Goal: Transaction & Acquisition: Purchase product/service

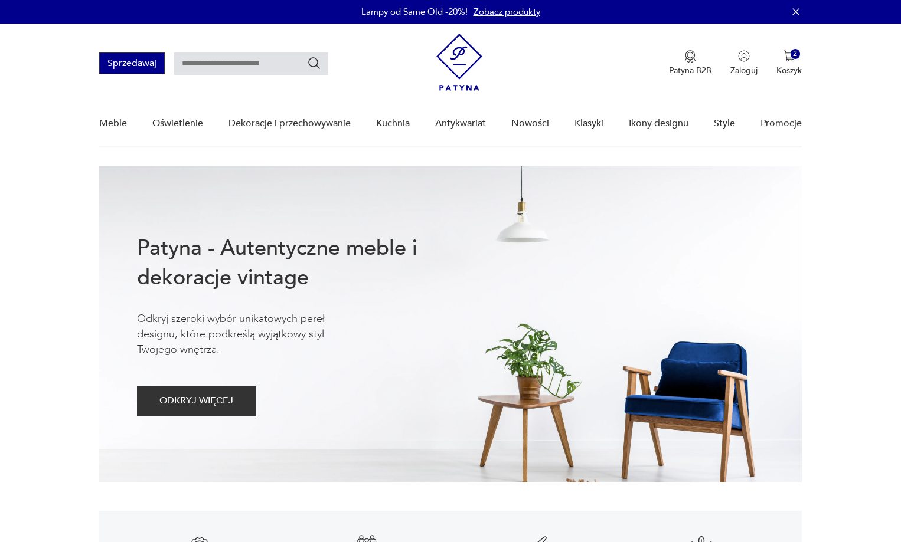
click at [113, 68] on button "Sprzedawaj" at bounding box center [132, 64] width 66 height 22
click at [701, 68] on p "Patyna B2B" at bounding box center [690, 70] width 42 height 11
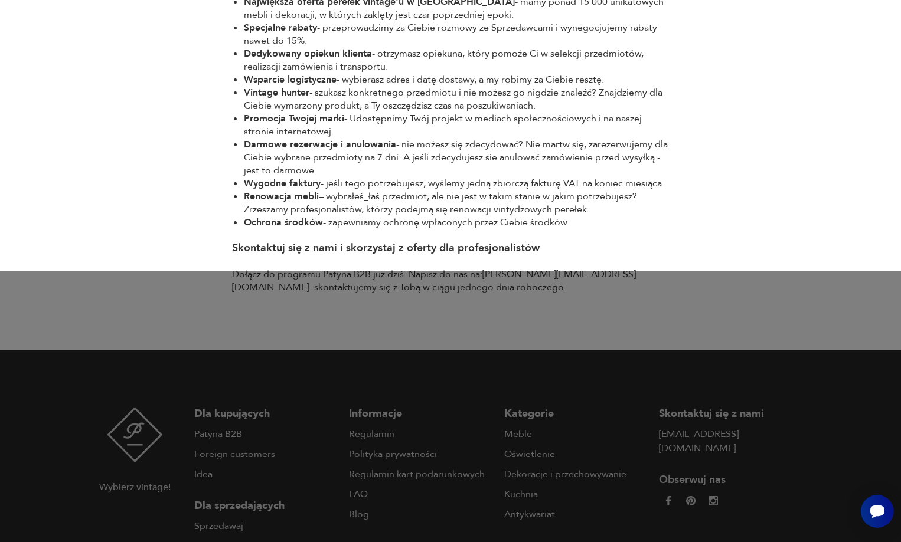
scroll to position [761, 0]
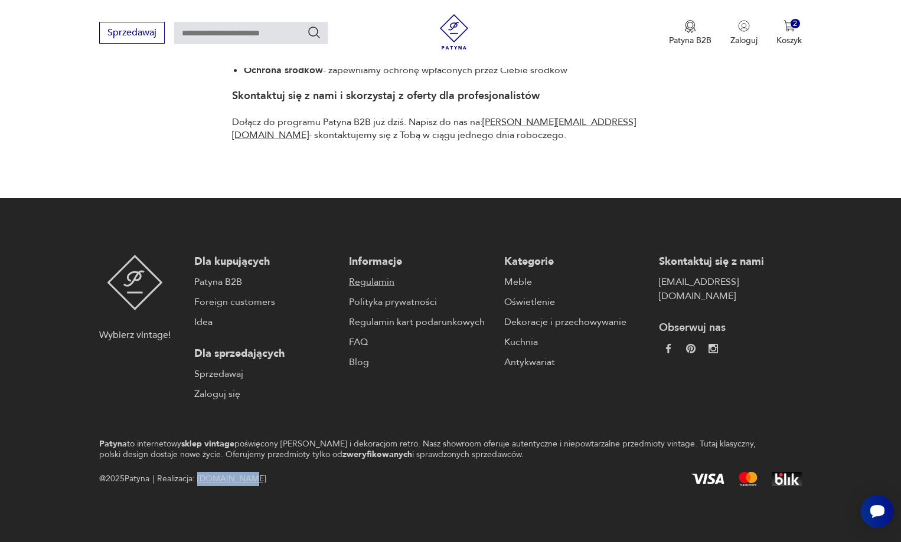
click at [379, 279] on link "Regulamin" at bounding box center [420, 282] width 143 height 14
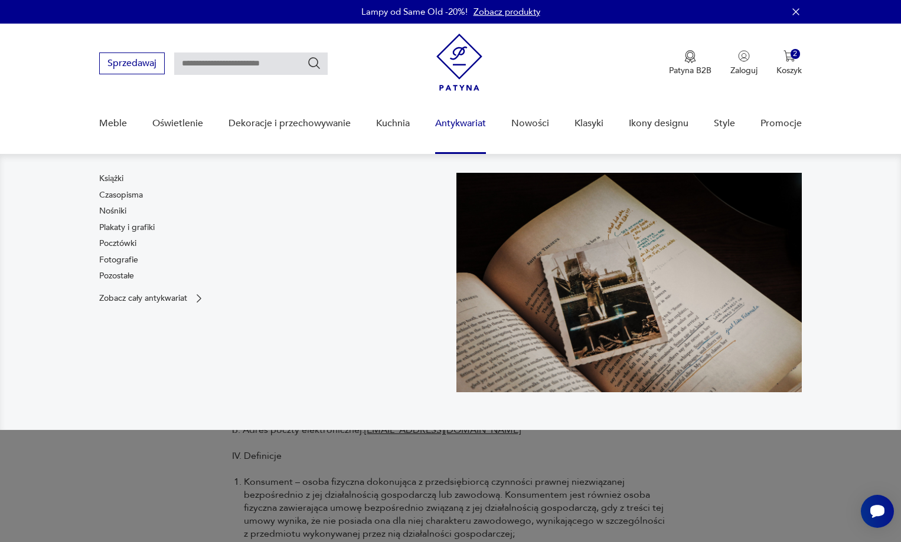
click at [456, 120] on link "Antykwariat" at bounding box center [460, 123] width 51 height 45
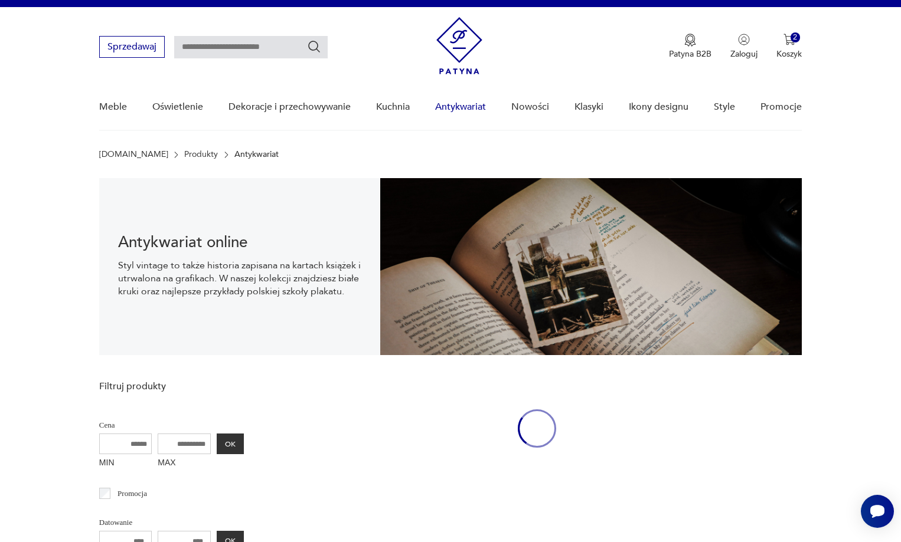
scroll to position [17, 0]
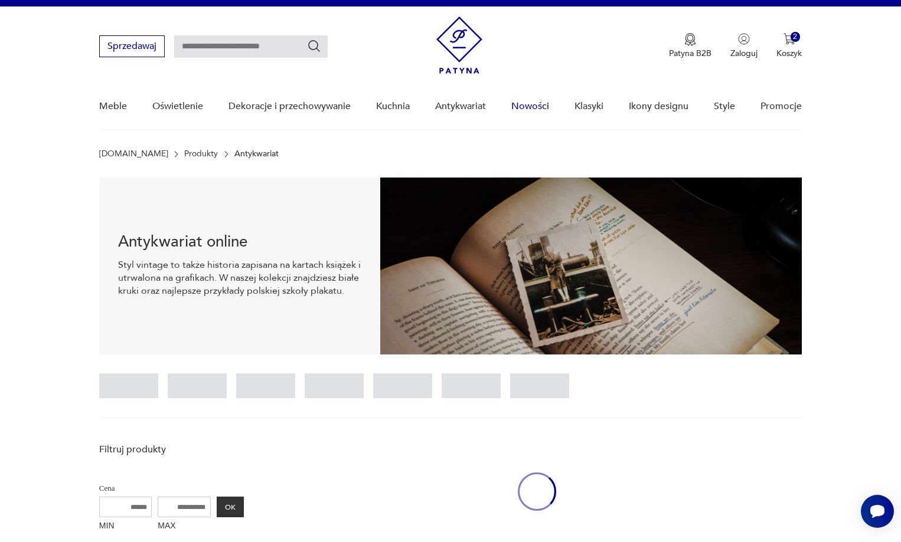
click at [538, 114] on link "Nowości" at bounding box center [530, 106] width 38 height 45
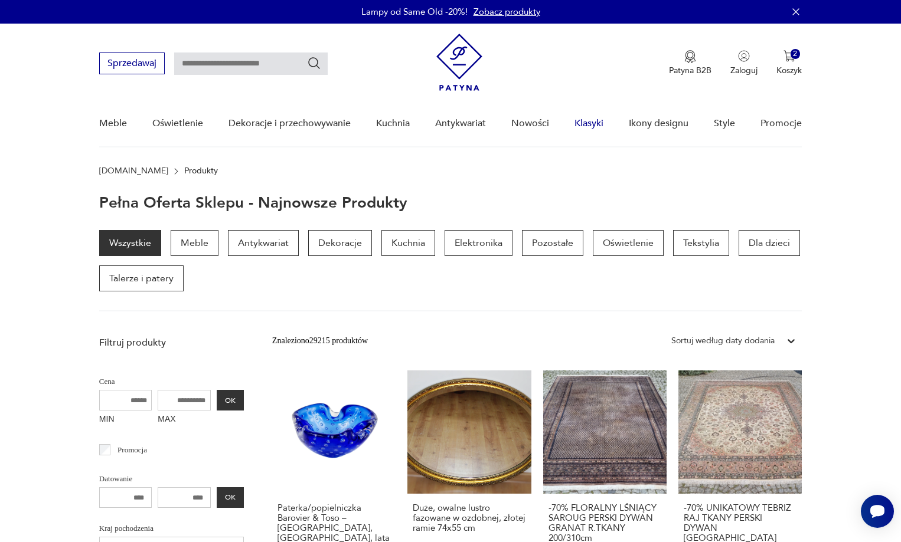
click at [594, 125] on link "Klasyki" at bounding box center [588, 123] width 29 height 45
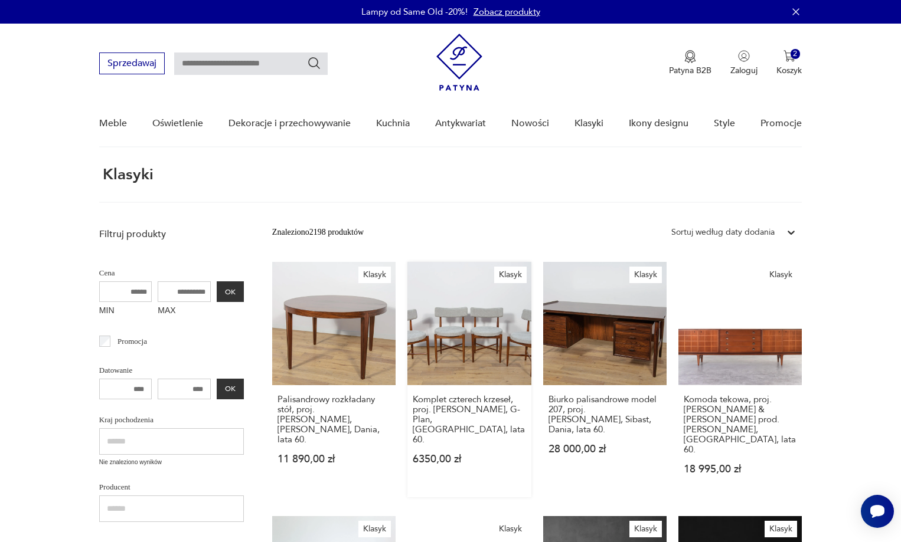
click at [441, 316] on link "Klasyk Komplet czterech krzeseł, proj. I. Kofod-Larsen, G-Plan, Wielka Brytania…" at bounding box center [468, 379] width 123 height 235
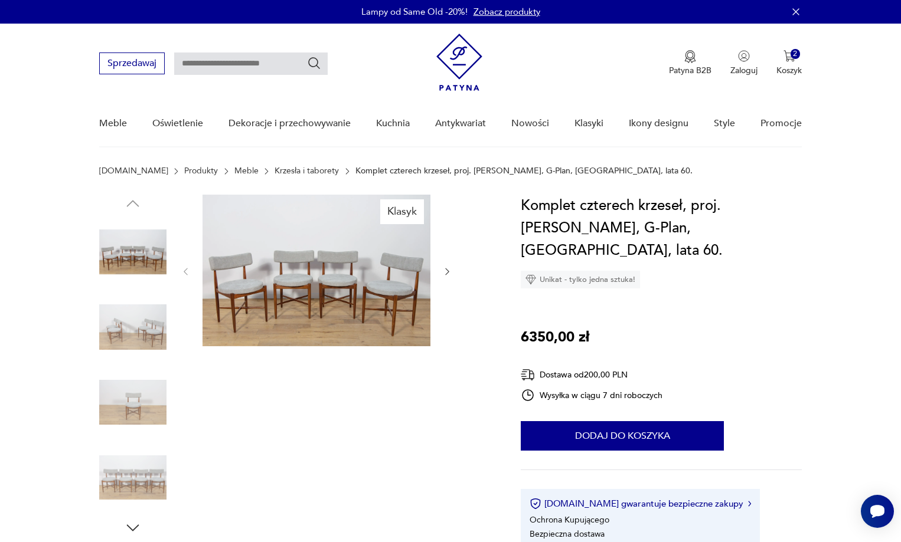
scroll to position [94, 0]
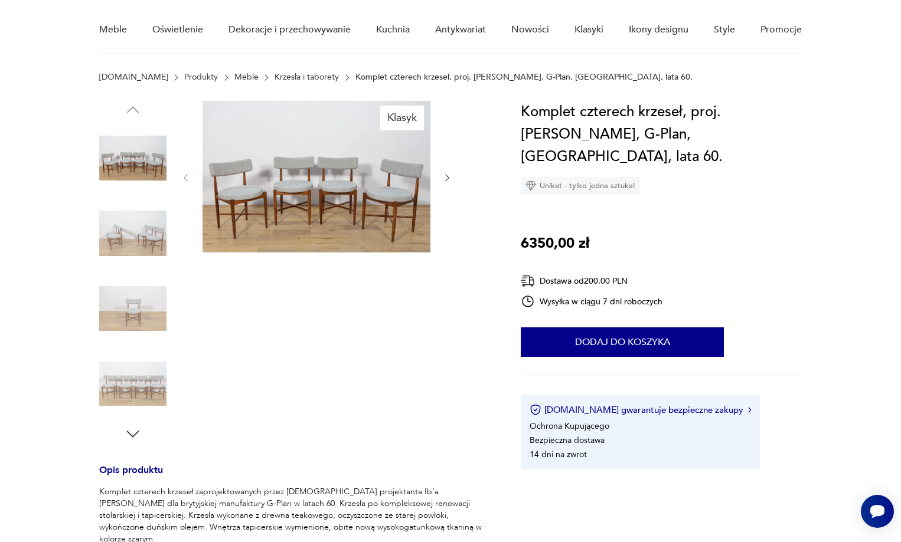
click at [449, 178] on icon "button" at bounding box center [447, 178] width 10 height 10
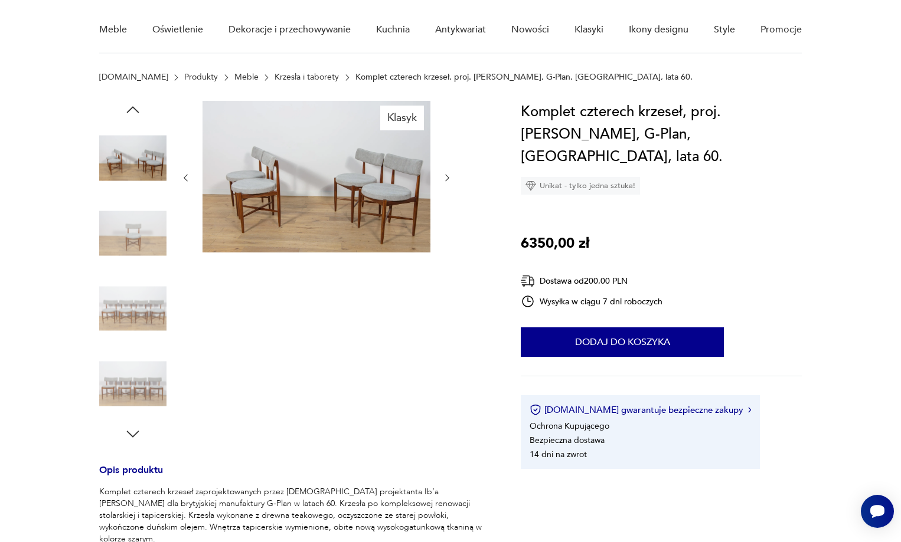
click at [449, 178] on icon "button" at bounding box center [447, 178] width 10 height 10
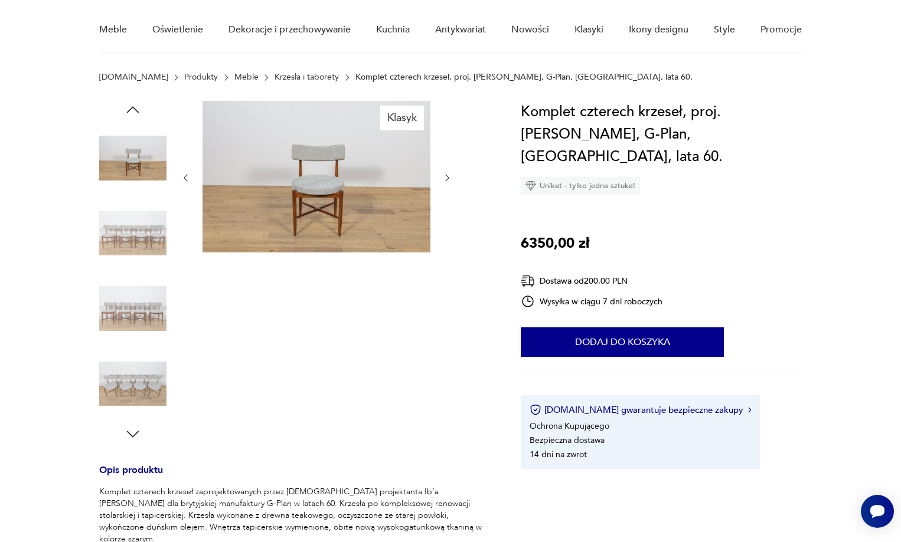
click at [449, 178] on icon "button" at bounding box center [447, 178] width 10 height 10
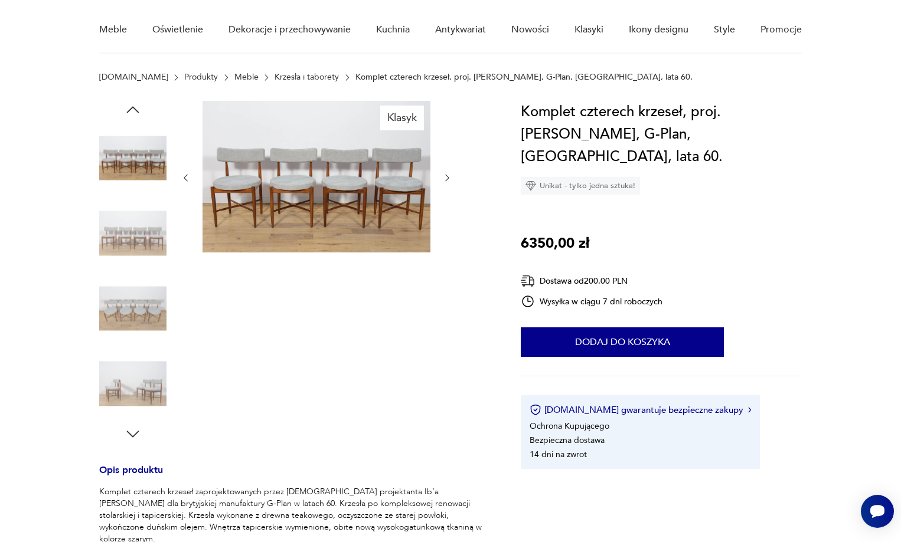
click at [449, 178] on icon "button" at bounding box center [447, 178] width 10 height 10
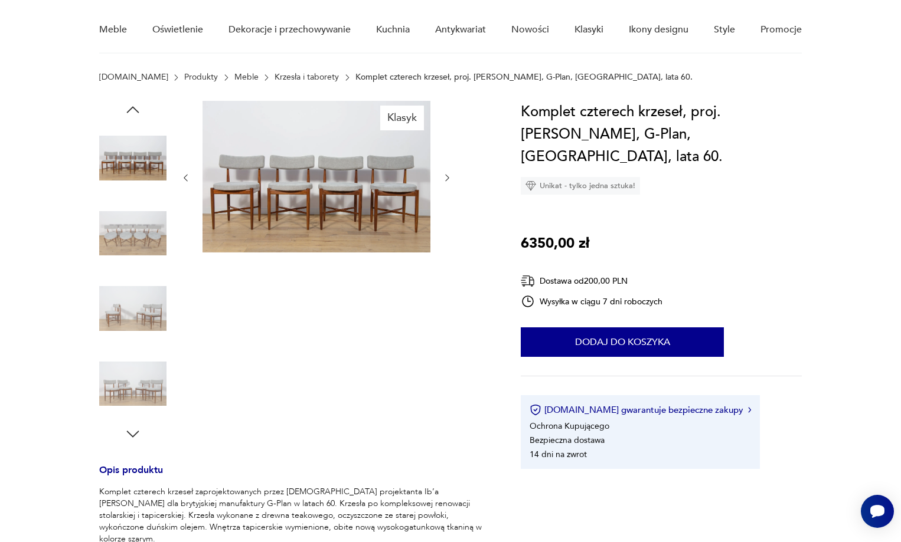
click at [449, 178] on icon "button" at bounding box center [447, 178] width 10 height 10
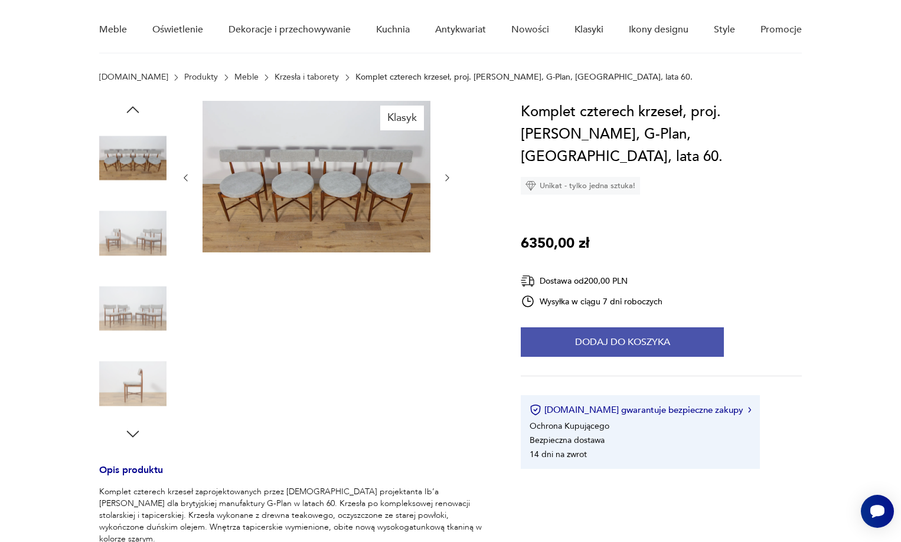
click at [695, 328] on button "Dodaj do koszyka" at bounding box center [622, 343] width 203 height 30
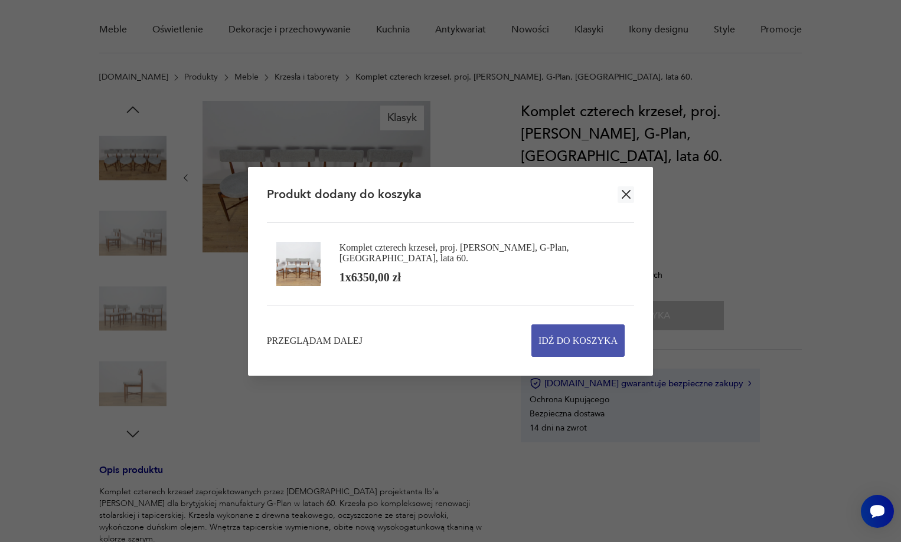
click at [594, 348] on span "Idź do koszyka" at bounding box center [577, 340] width 79 height 31
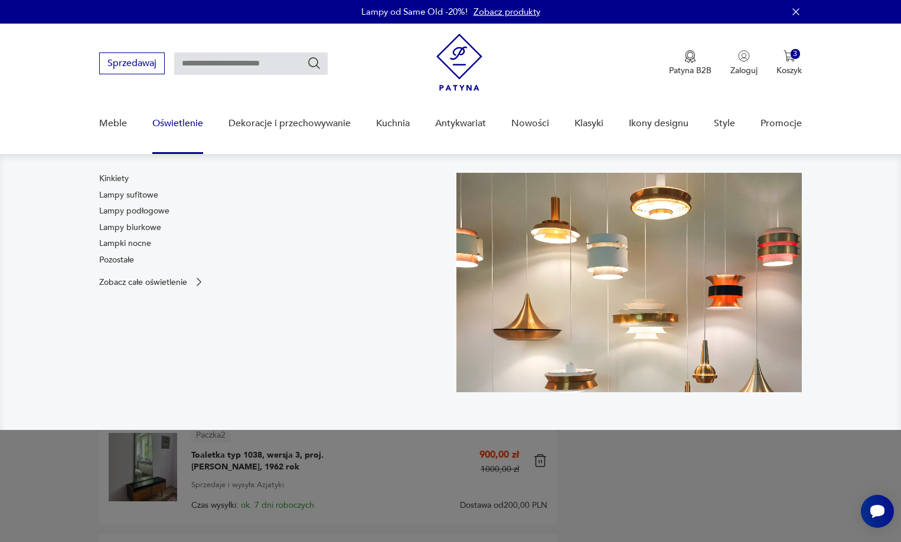
click at [187, 125] on link "Oświetlenie" at bounding box center [177, 123] width 51 height 45
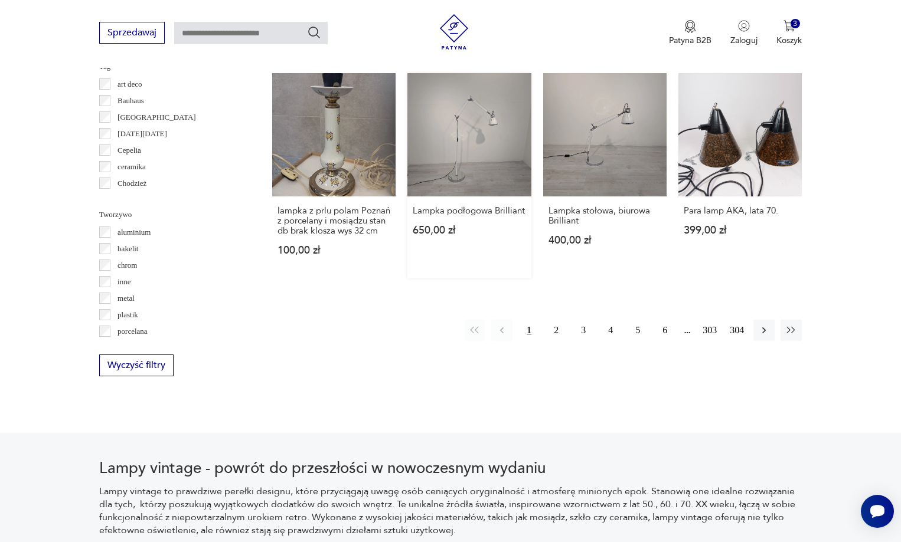
scroll to position [1105, 0]
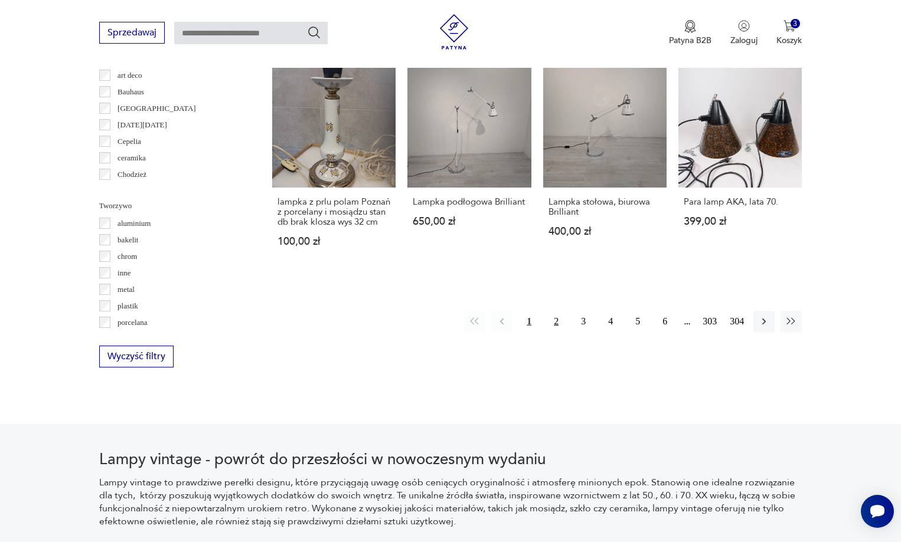
click at [558, 321] on button "2" at bounding box center [555, 321] width 21 height 21
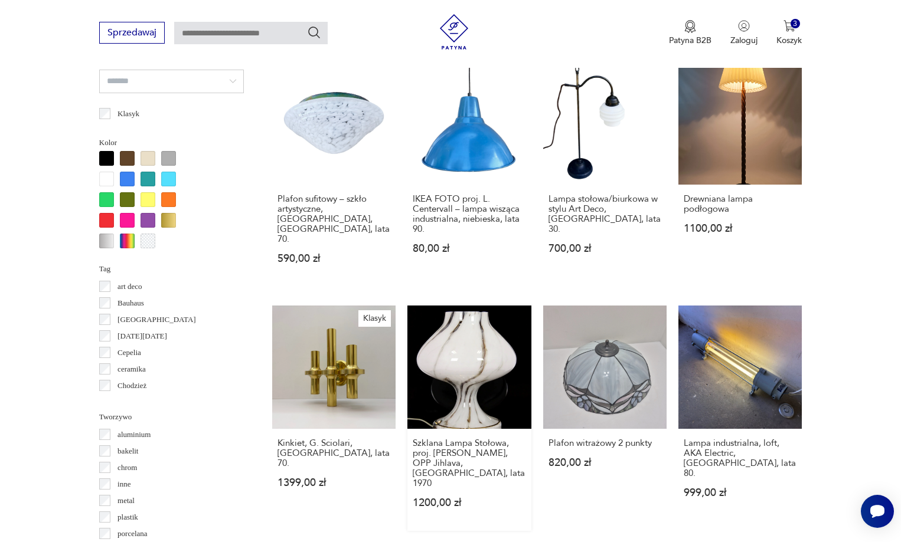
click at [486, 338] on link "Szklana Lampa Stołowa, proj. S. Tabery, OPP Jihlava, Czechy, lata 1970 1200,00 …" at bounding box center [468, 418] width 123 height 225
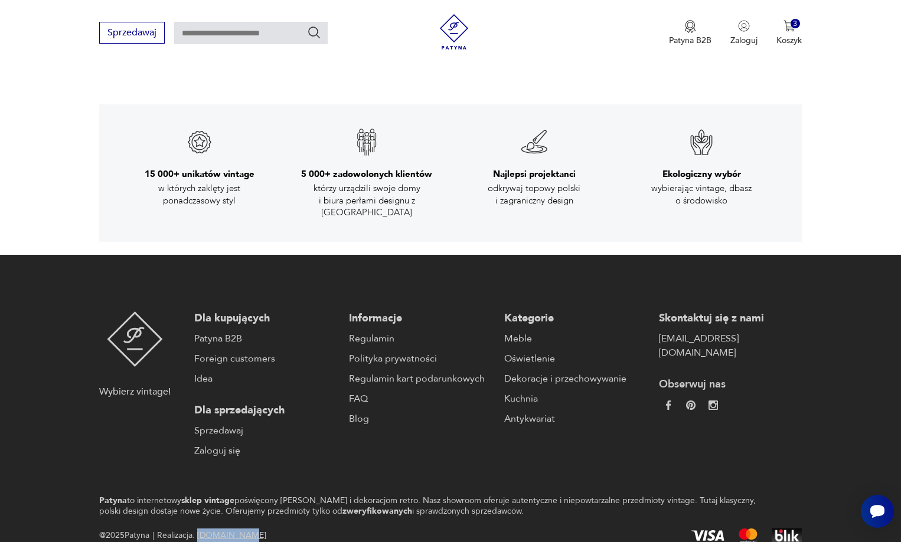
scroll to position [1933, 0]
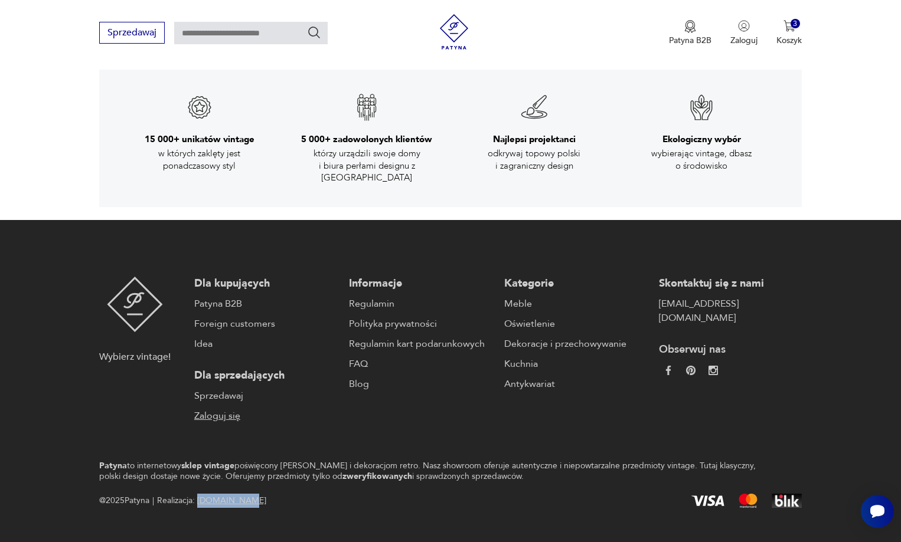
click at [228, 409] on link "Zaloguj się" at bounding box center [265, 416] width 143 height 14
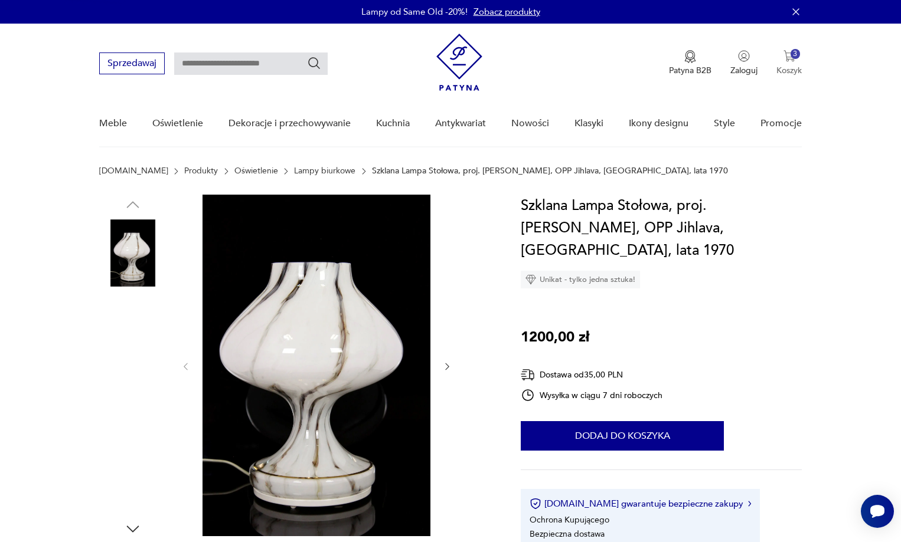
scroll to position [0, 0]
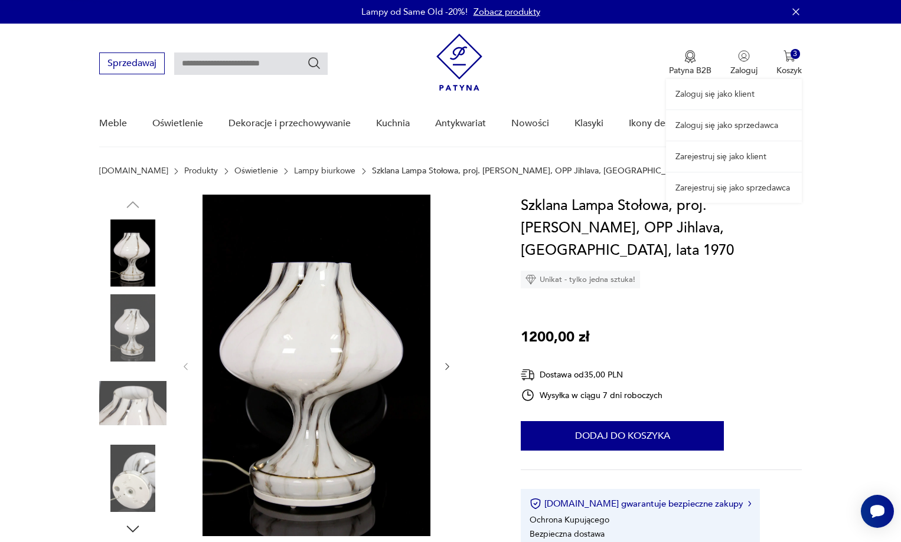
click at [744, 70] on div "Zaloguj się jako klient Zaloguj się jako sprzedawca Zarejestruj się jako klient…" at bounding box center [734, 113] width 136 height 179
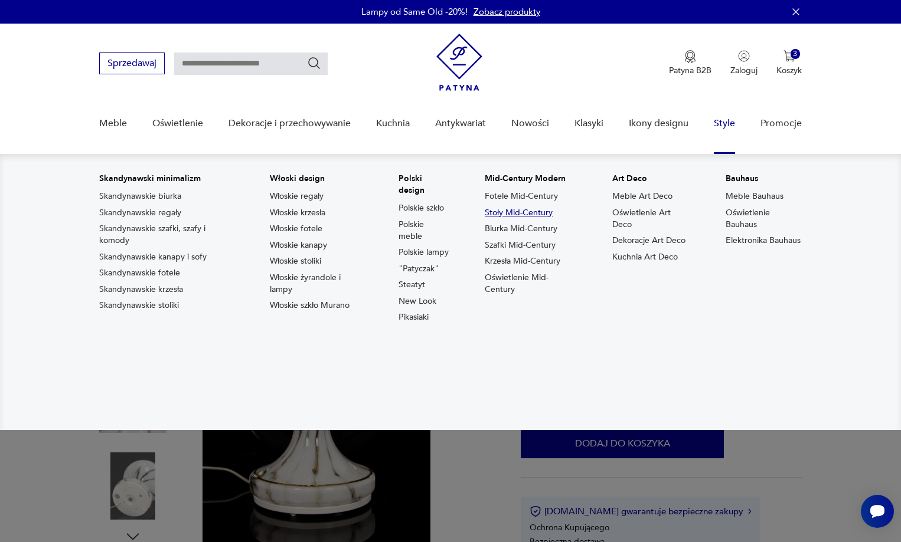
click at [509, 213] on link "Stoły Mid-Century" at bounding box center [519, 213] width 68 height 12
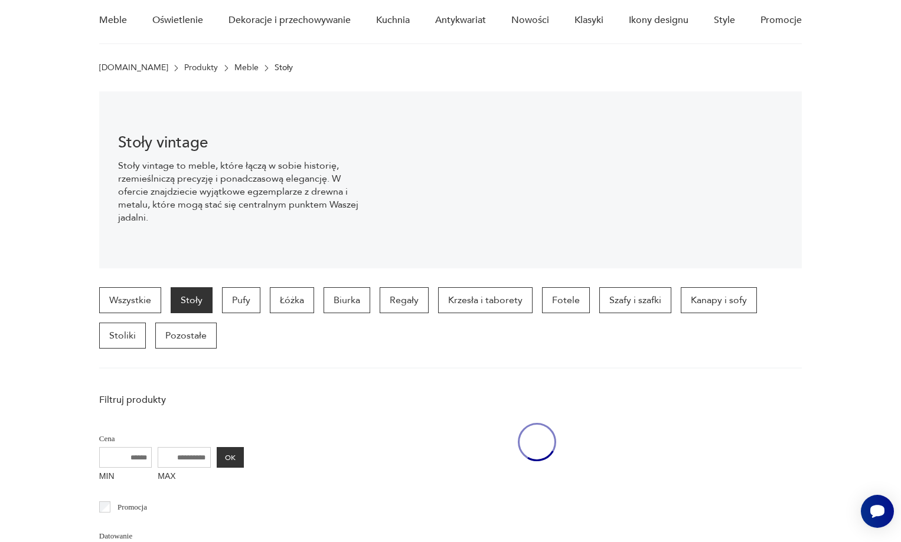
scroll to position [117, 0]
